Goal: Use online tool/utility: Utilize a website feature to perform a specific function

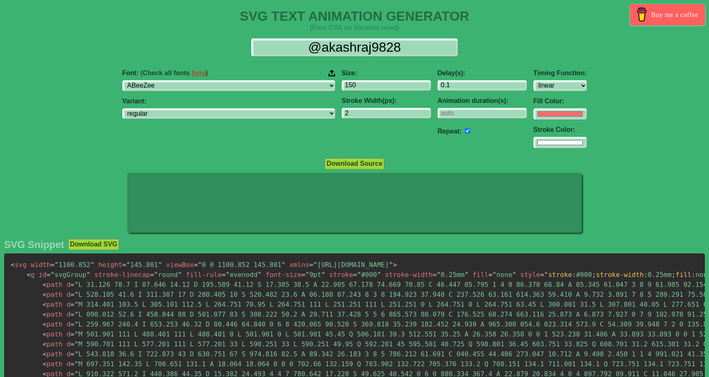
select select "linear"
click at [668, 179] on div at bounding box center [354, 204] width 709 height 62
click at [220, 85] on select "ABeeZee [PERSON_NAME] Display AR One Sans [PERSON_NAME] Libre Aboreto Abril Fat…" at bounding box center [228, 85] width 213 height 11
select select "Inter"
click at [185, 80] on select "ABeeZee [PERSON_NAME] Display AR One Sans [PERSON_NAME] Libre Aboreto Abril Fat…" at bounding box center [228, 85] width 213 height 11
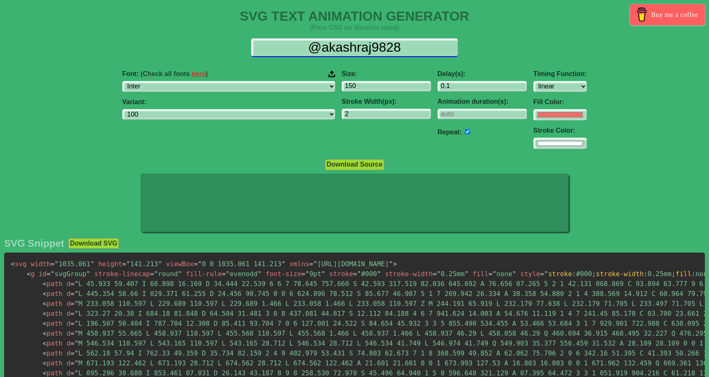
drag, startPoint x: 415, startPoint y: 47, endPoint x: 254, endPoint y: 43, distance: 160.7
click at [254, 43] on input "@akashraj9828" at bounding box center [354, 47] width 206 height 19
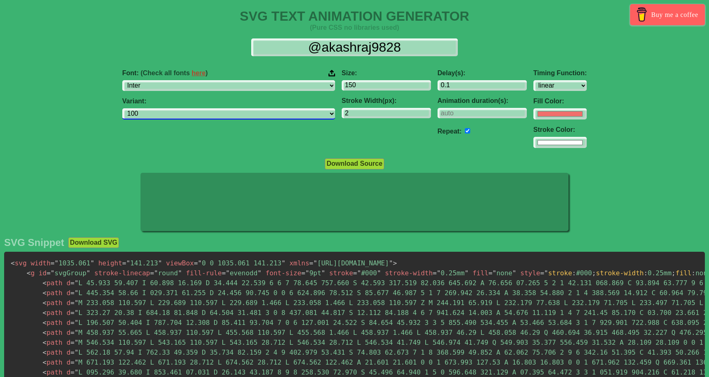
click at [248, 115] on select "100 200 300 regular 500 600 700 800 900 100italic 200italic 300italic italic 50…" at bounding box center [228, 113] width 213 height 11
select select "900"
click at [185, 109] on select "100 200 300 regular 500 600 700 800 900 100italic 200italic 300italic italic 50…" at bounding box center [228, 113] width 213 height 11
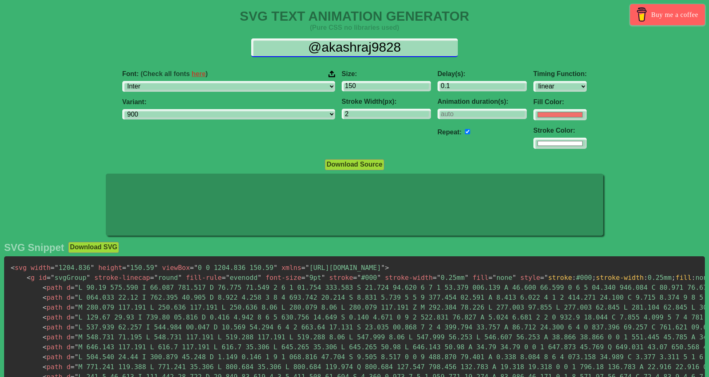
drag, startPoint x: 403, startPoint y: 47, endPoint x: 292, endPoint y: 47, distance: 111.1
click at [292, 47] on input "@akashraj9828" at bounding box center [354, 47] width 206 height 19
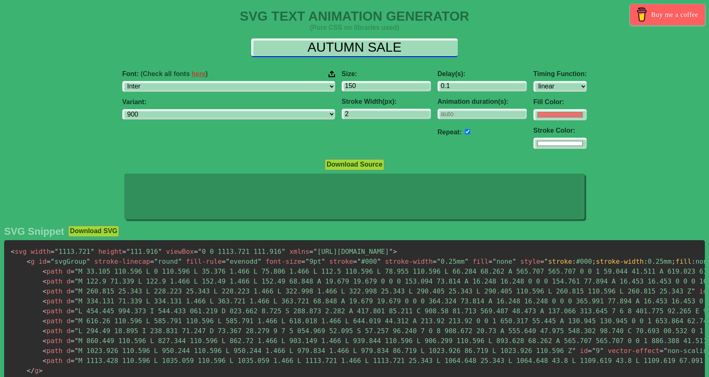
type input "AUTUMN SALE"
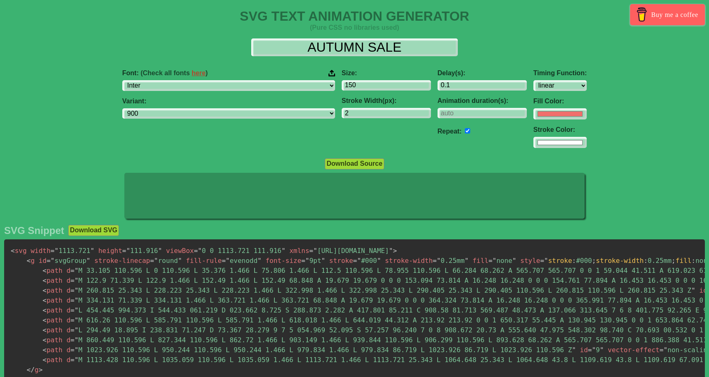
click at [230, 123] on div "Font: (Check all fonts here ) ABeeZee [PERSON_NAME] Display AR One Sans [PERSON…" at bounding box center [228, 109] width 219 height 92
click at [221, 119] on select "100 200 300 regular 500 600 700 800 900 100italic 200italic 300italic italic 50…" at bounding box center [228, 113] width 213 height 11
select select "600"
click at [185, 109] on select "100 200 300 regular 500 600 700 800 900 100italic 200italic 300italic italic 50…" at bounding box center [228, 113] width 213 height 11
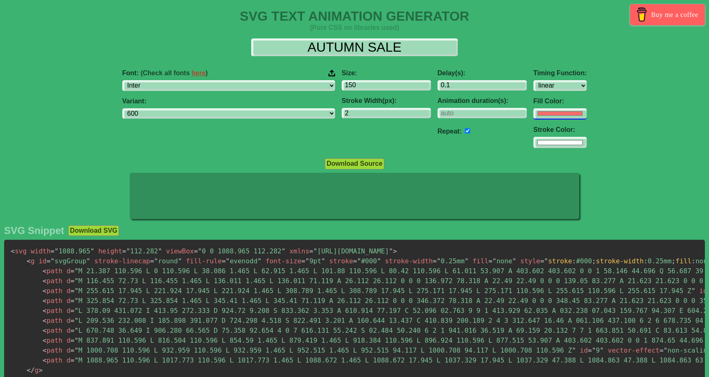
click at [533, 114] on input "#f16f6b" at bounding box center [559, 113] width 53 height 11
type input "#ffffff"
click at [618, 91] on div "Font: (Check all fonts here ) ABeeZee [PERSON_NAME] Display AR One Sans [PERSON…" at bounding box center [354, 109] width 709 height 92
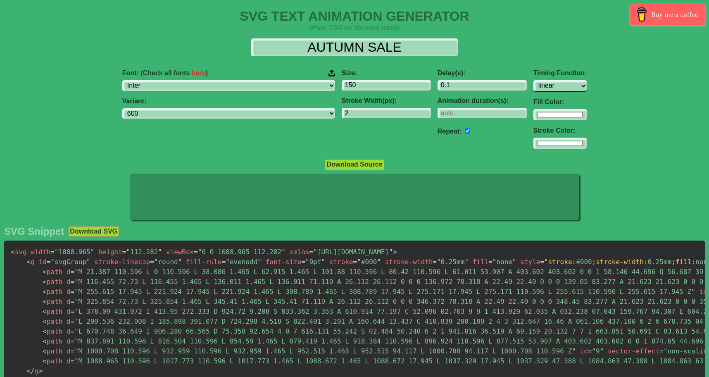
click at [533, 86] on select "ease ease-in ease-out ease-in-out linear step-start step-end" at bounding box center [559, 85] width 53 height 11
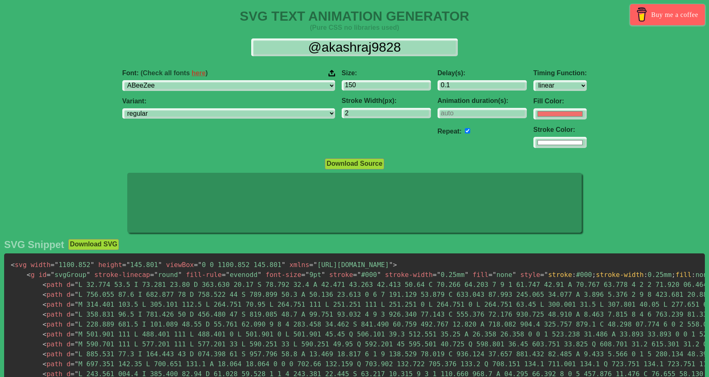
select select "linear"
click at [438, 112] on input "number" at bounding box center [481, 113] width 89 height 11
click at [465, 129] on input "checkbox" at bounding box center [467, 130] width 5 height 5
checkbox input "false"
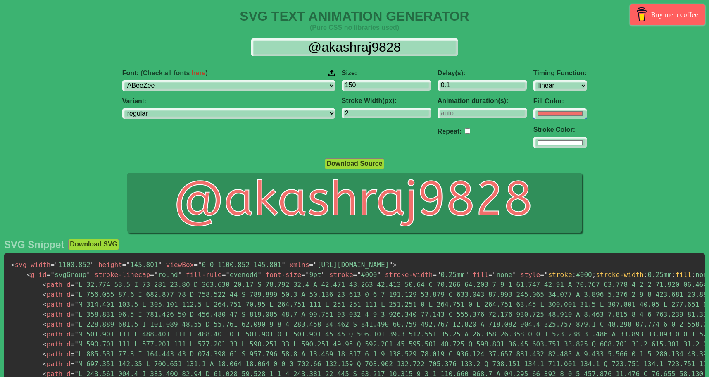
click at [533, 114] on input "#f16f6b" at bounding box center [559, 113] width 53 height 11
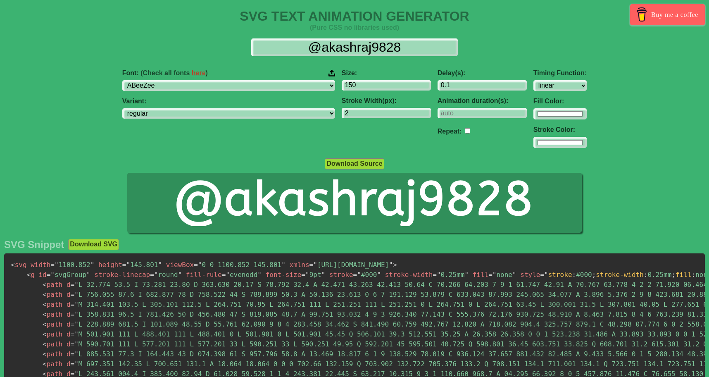
click at [612, 56] on div "@akashraj9828 Font: (Check all fonts here ) ABeeZee ADLaM Display AR One Sans A…" at bounding box center [354, 93] width 709 height 123
click at [533, 113] on input "#ffffff" at bounding box center [559, 113] width 53 height 11
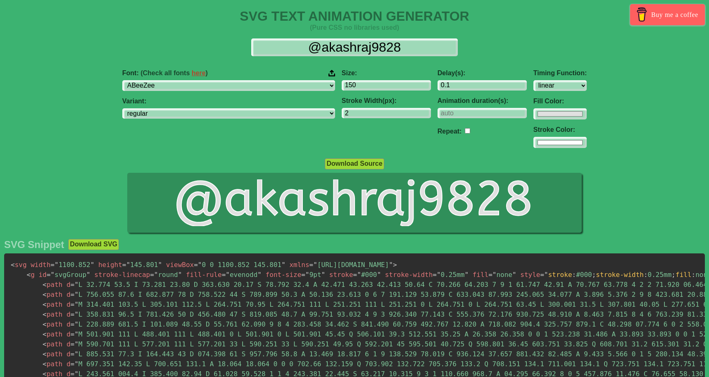
click at [617, 135] on div "Font: (Check all fonts here ) ABeeZee [PERSON_NAME] Display AR One Sans [PERSON…" at bounding box center [354, 109] width 709 height 92
click at [533, 113] on input "#e0e0e0" at bounding box center [559, 113] width 53 height 11
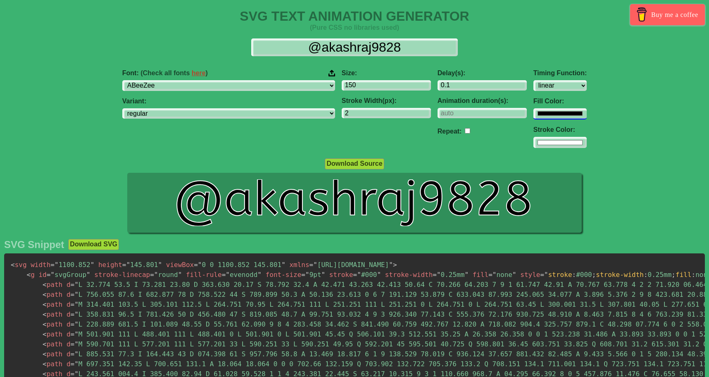
type input "#000000"
click at [627, 122] on div "Font: (Check all fonts here ) ABeeZee [PERSON_NAME] Display AR One Sans [PERSON…" at bounding box center [354, 109] width 709 height 92
